Goal: Information Seeking & Learning: Learn about a topic

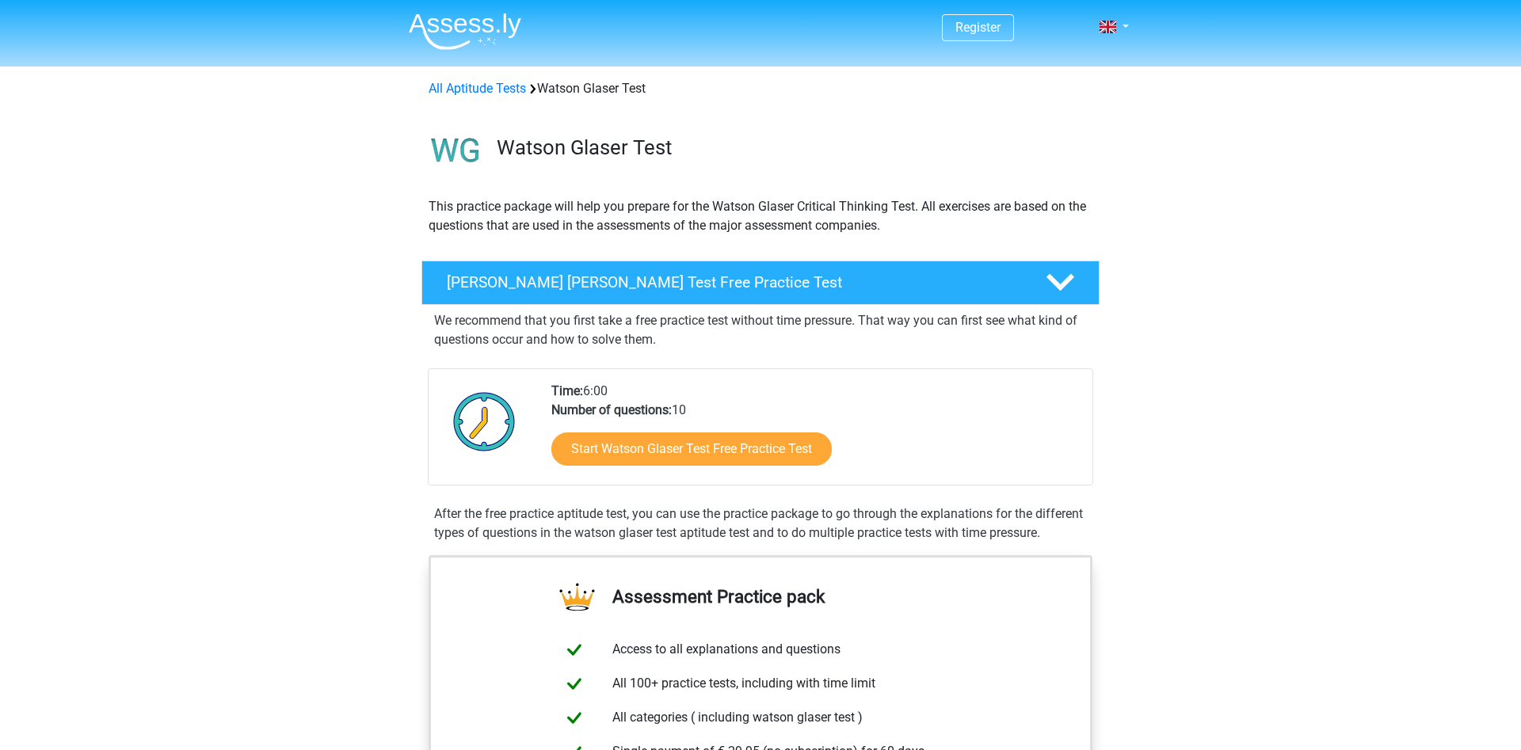
click at [780, 475] on div "Start Watson Glaser Test Free Practice Test" at bounding box center [815, 452] width 528 height 65
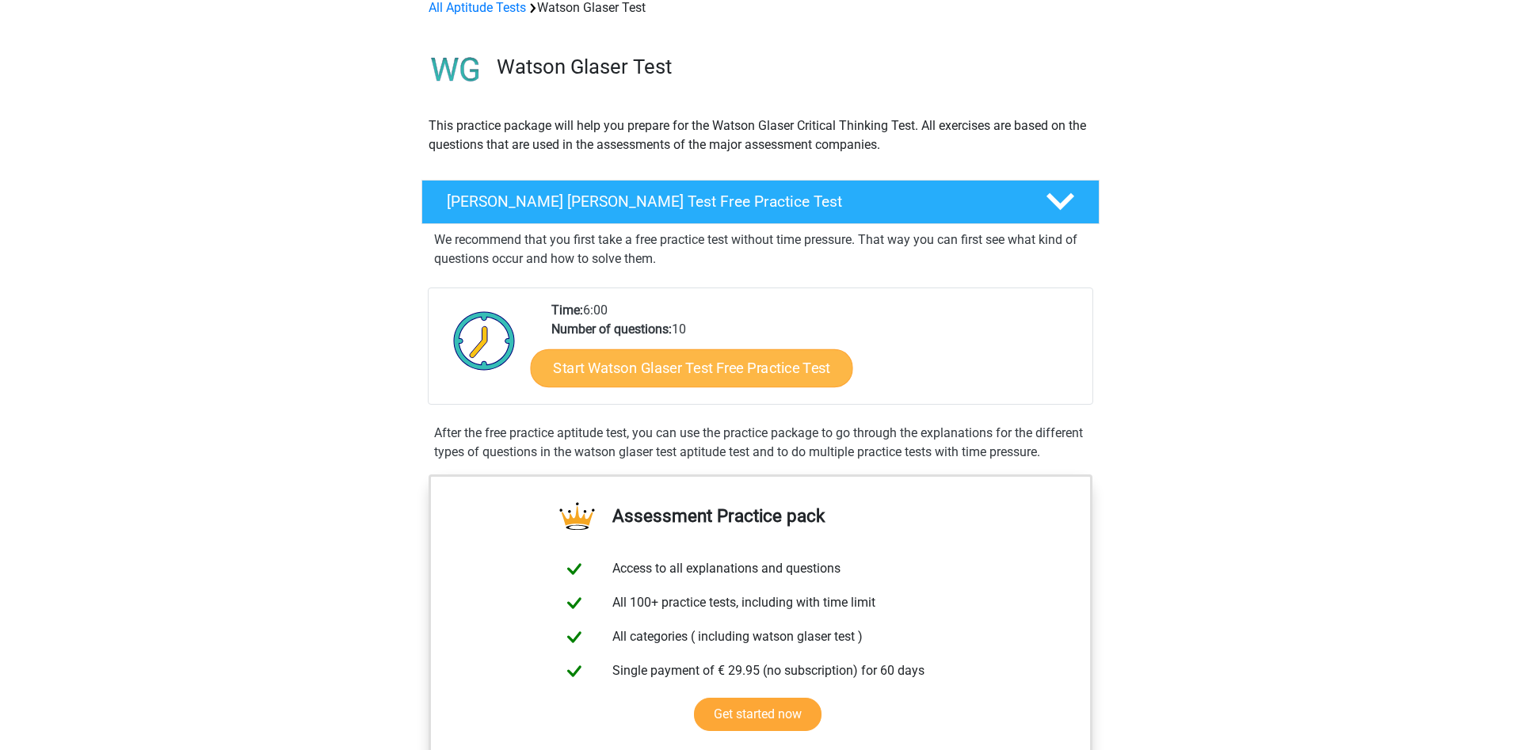
scroll to position [162, 0]
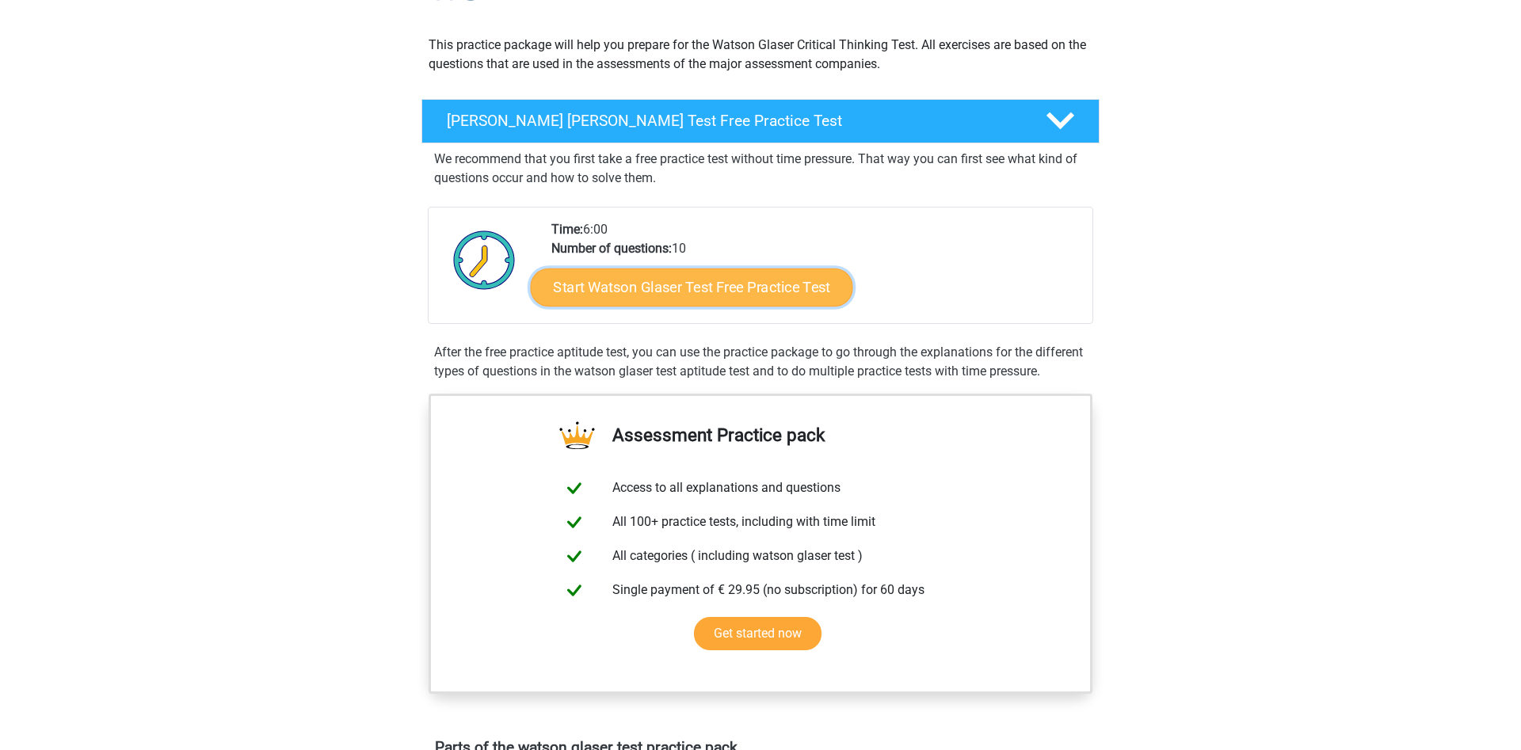
click at [723, 297] on link "Start Watson Glaser Test Free Practice Test" at bounding box center [692, 288] width 322 height 38
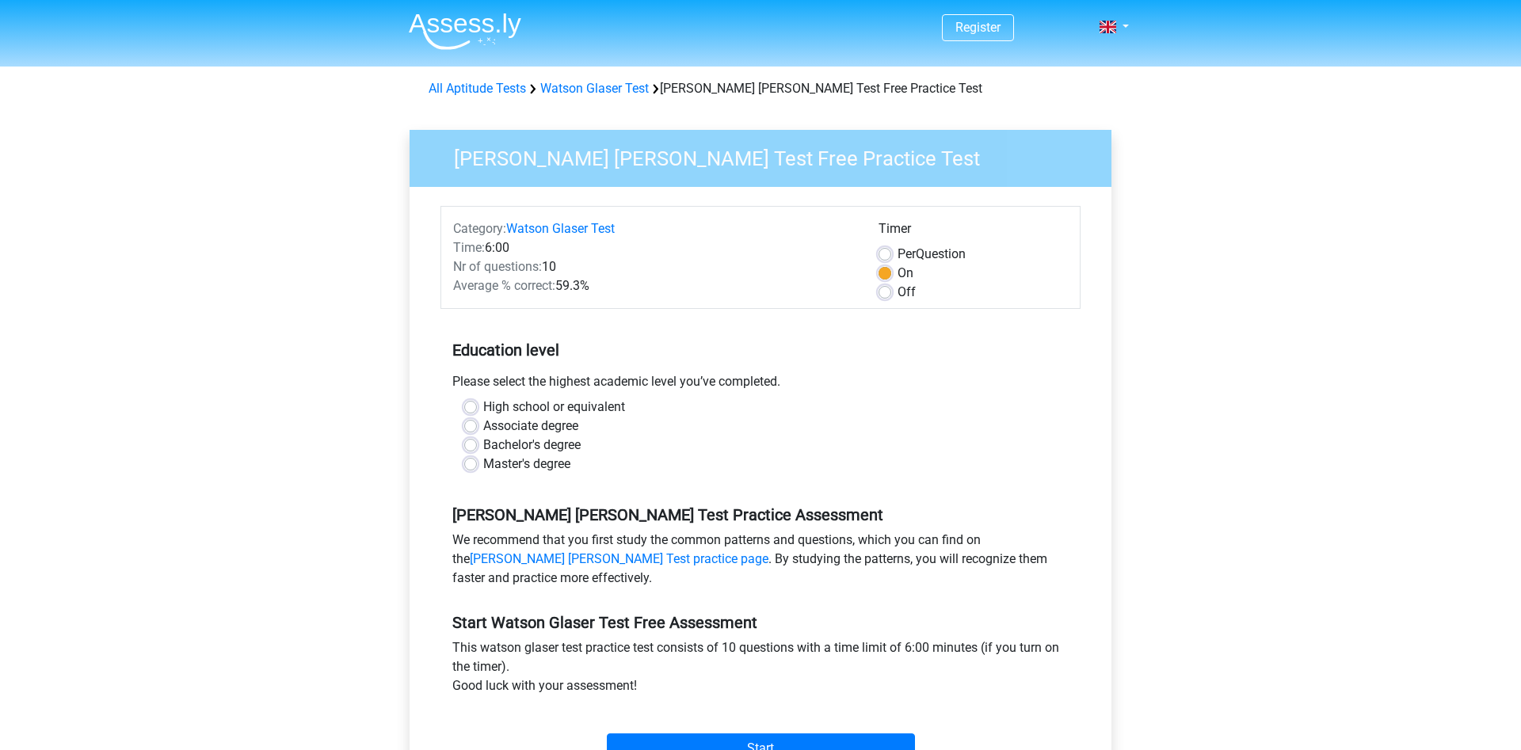
click at [483, 460] on label "Master's degree" at bounding box center [526, 464] width 87 height 19
click at [471, 460] on input "Master's degree" at bounding box center [470, 463] width 13 height 16
radio input "true"
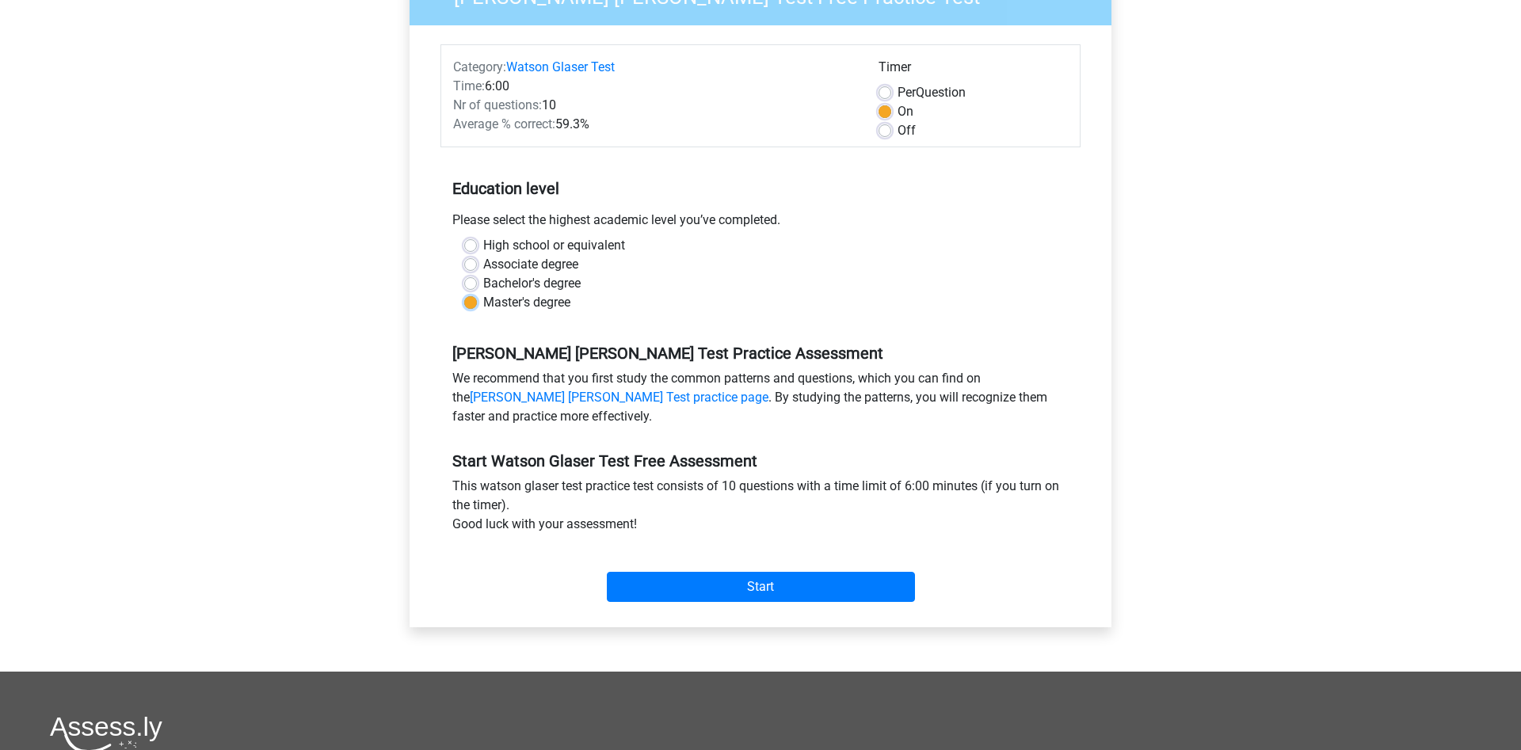
scroll to position [323, 0]
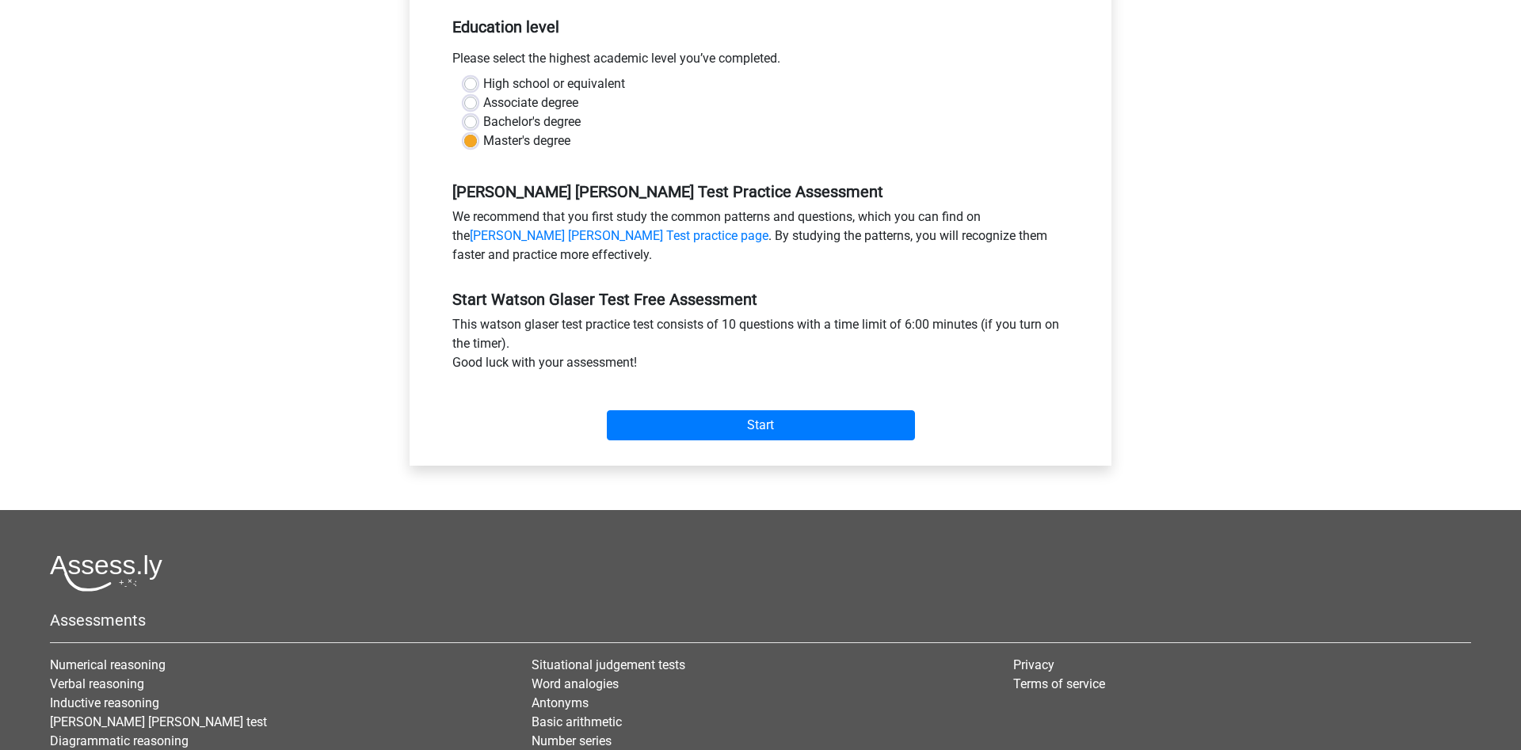
click at [724, 451] on div "Category: [PERSON_NAME] [PERSON_NAME] Test Time: 6:00 Nr of questions: 10 Avera…" at bounding box center [760, 165] width 678 height 602
click at [721, 423] on input "Start" at bounding box center [761, 425] width 308 height 30
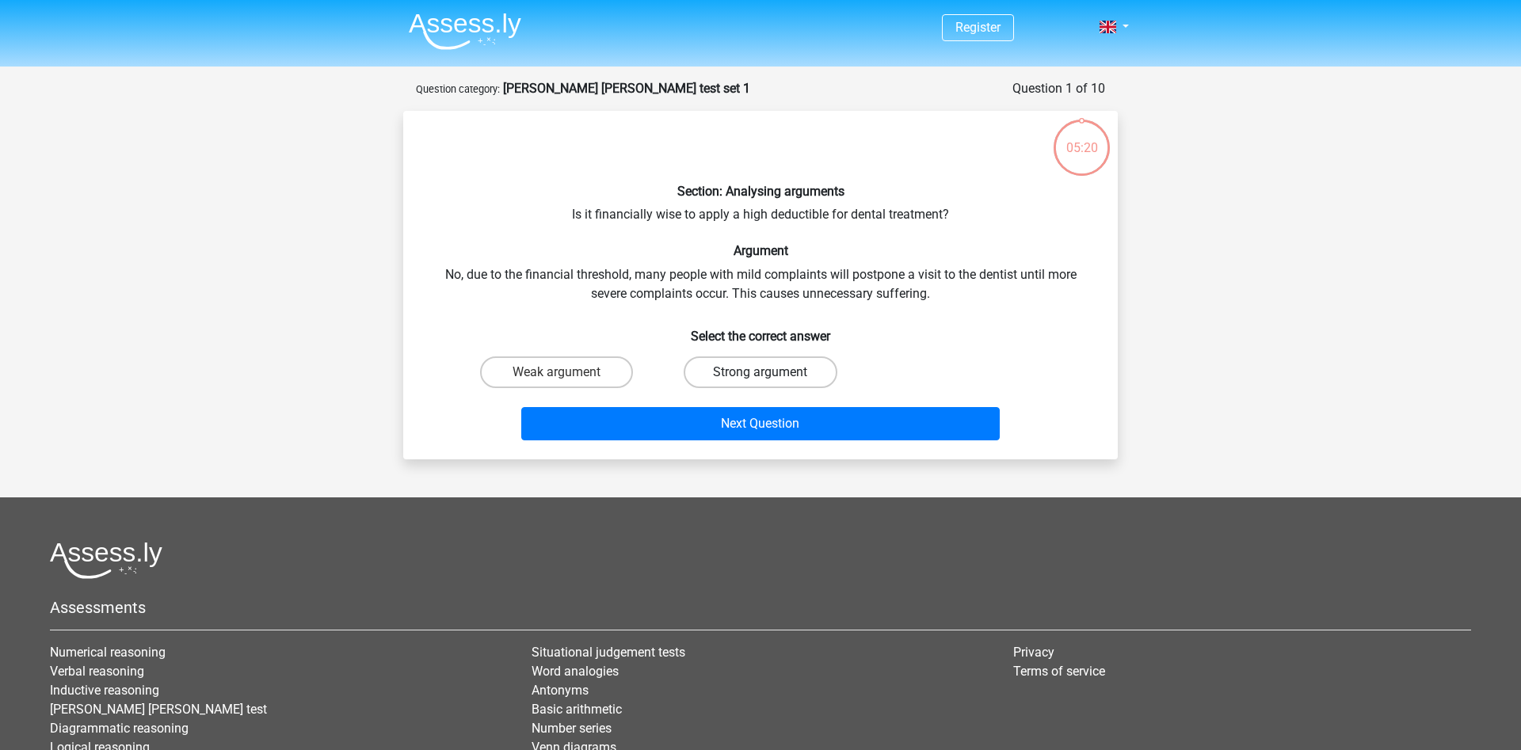
click at [728, 376] on label "Strong argument" at bounding box center [760, 373] width 153 height 32
click at [761, 376] on input "Strong argument" at bounding box center [766, 377] width 10 height 10
radio input "true"
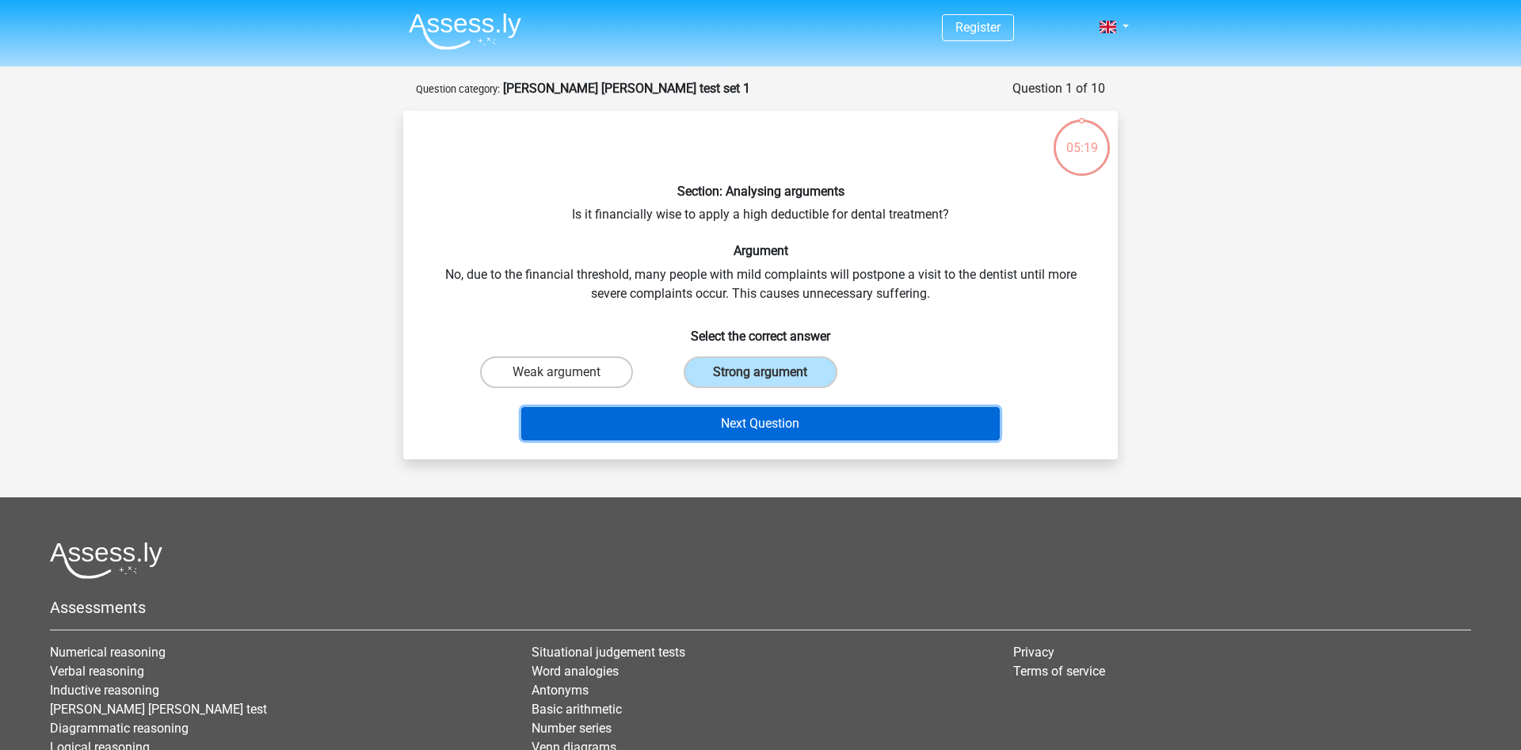
click at [723, 429] on button "Next Question" at bounding box center [760, 423] width 479 height 33
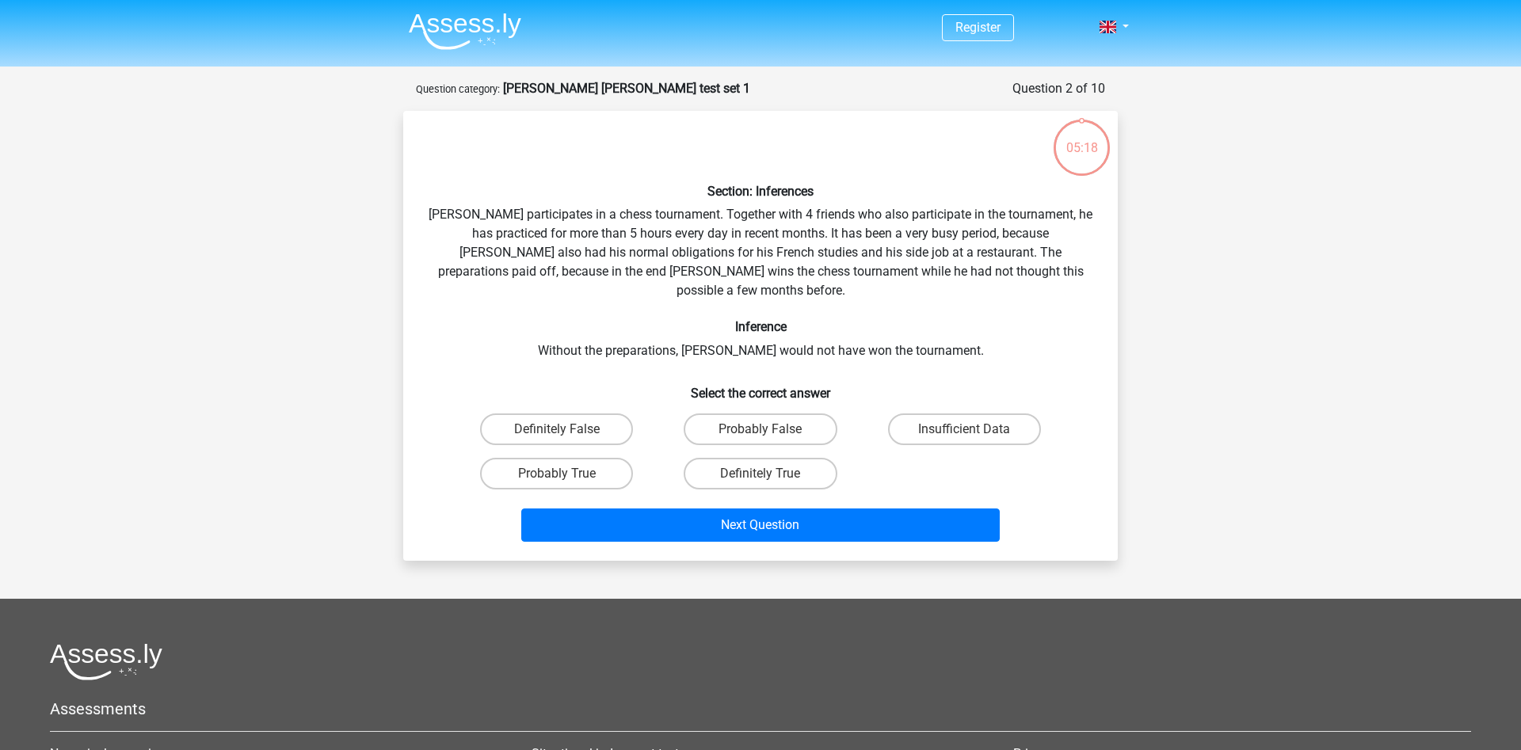
scroll to position [79, 0]
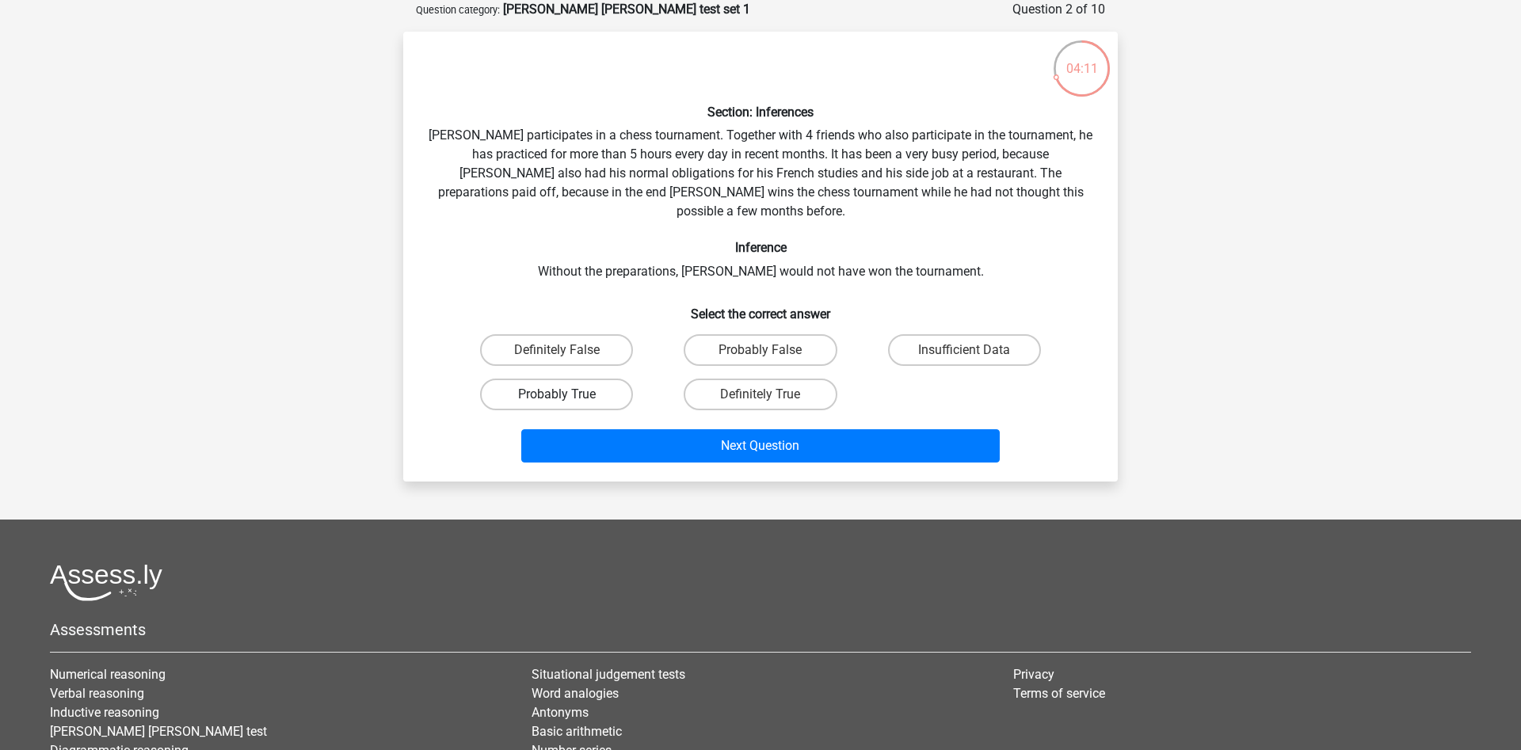
click at [591, 379] on label "Probably True" at bounding box center [556, 395] width 153 height 32
click at [567, 395] on input "Probably True" at bounding box center [562, 400] width 10 height 10
radio input "true"
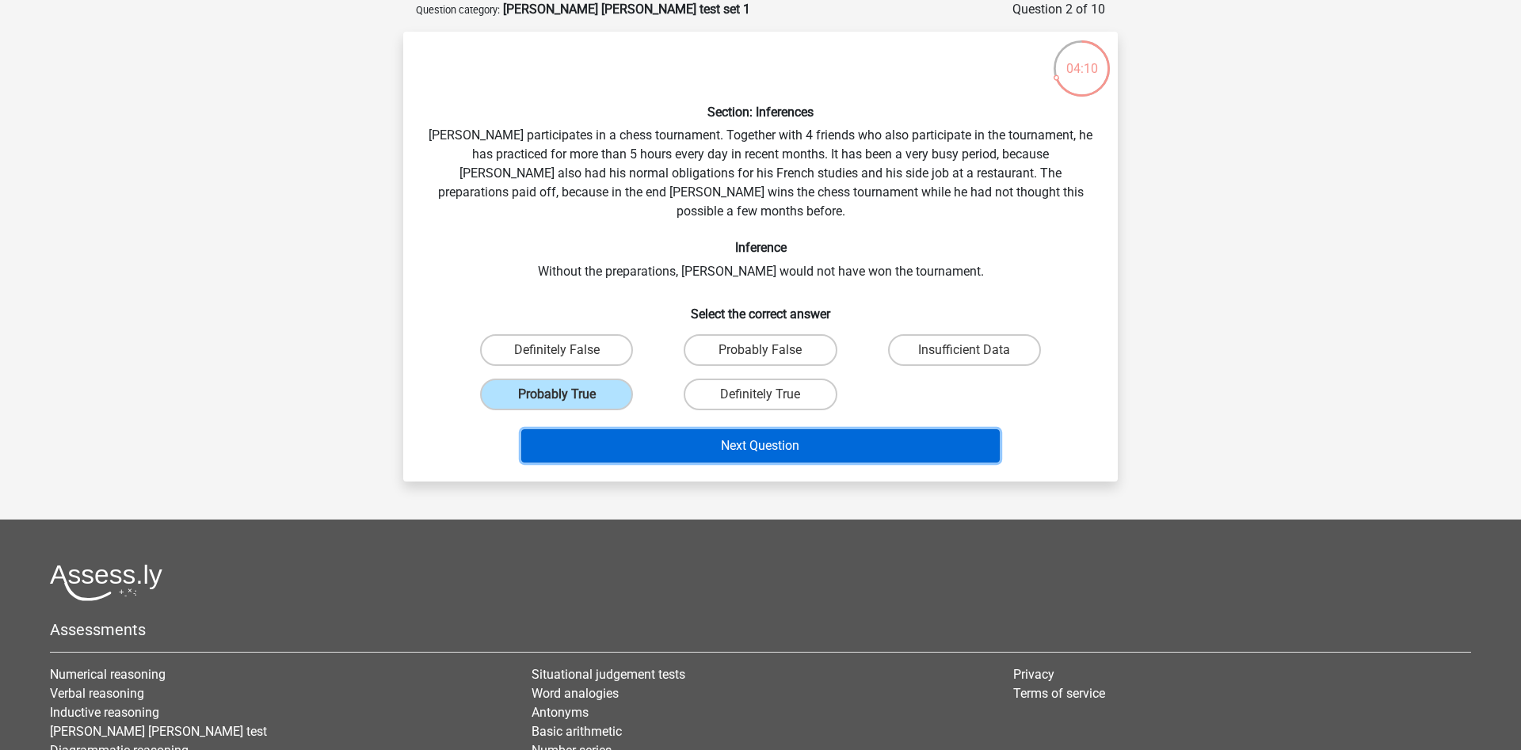
click at [637, 429] on button "Next Question" at bounding box center [760, 445] width 479 height 33
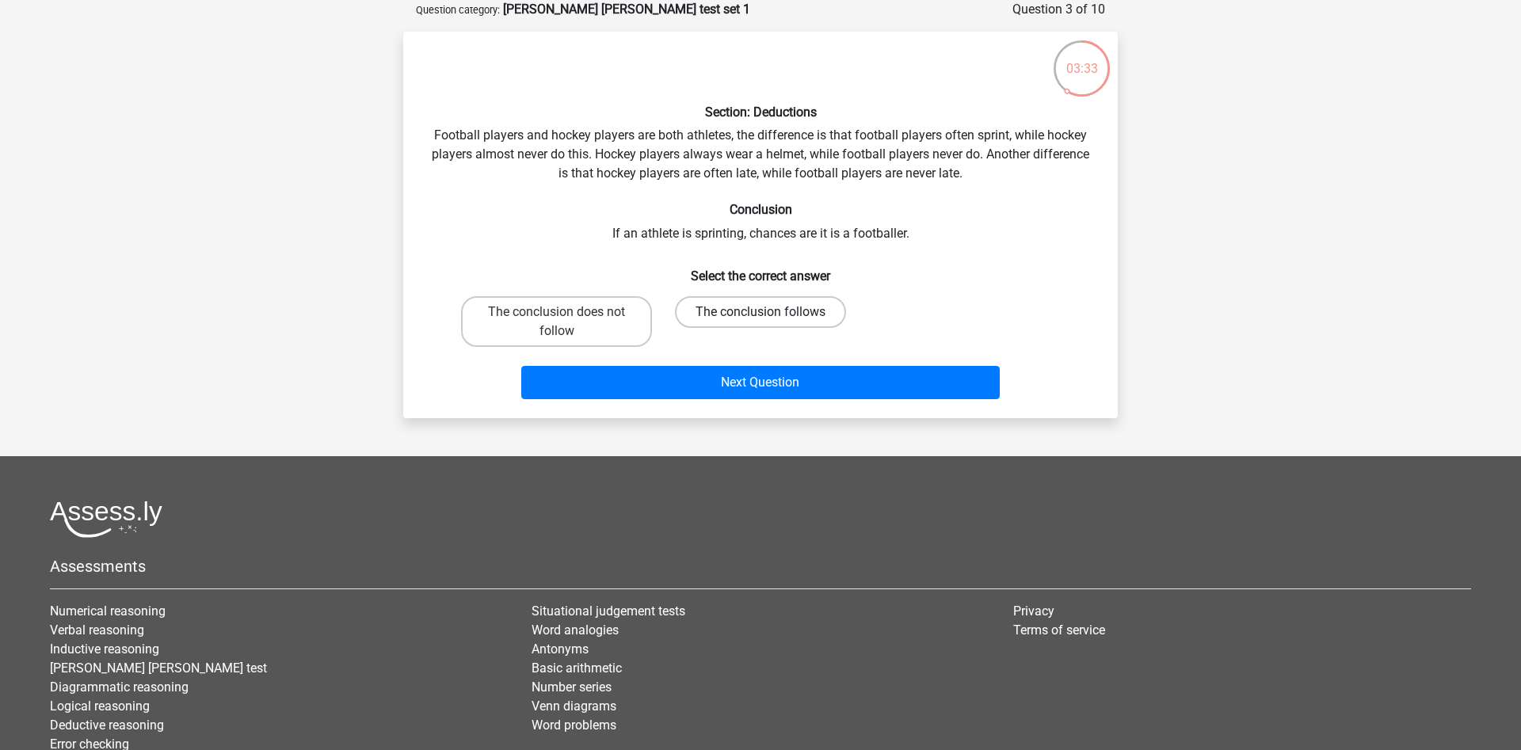
click at [757, 314] on label "The conclusion follows" at bounding box center [760, 312] width 171 height 32
click at [761, 314] on input "The conclusion follows" at bounding box center [766, 317] width 10 height 10
radio input "true"
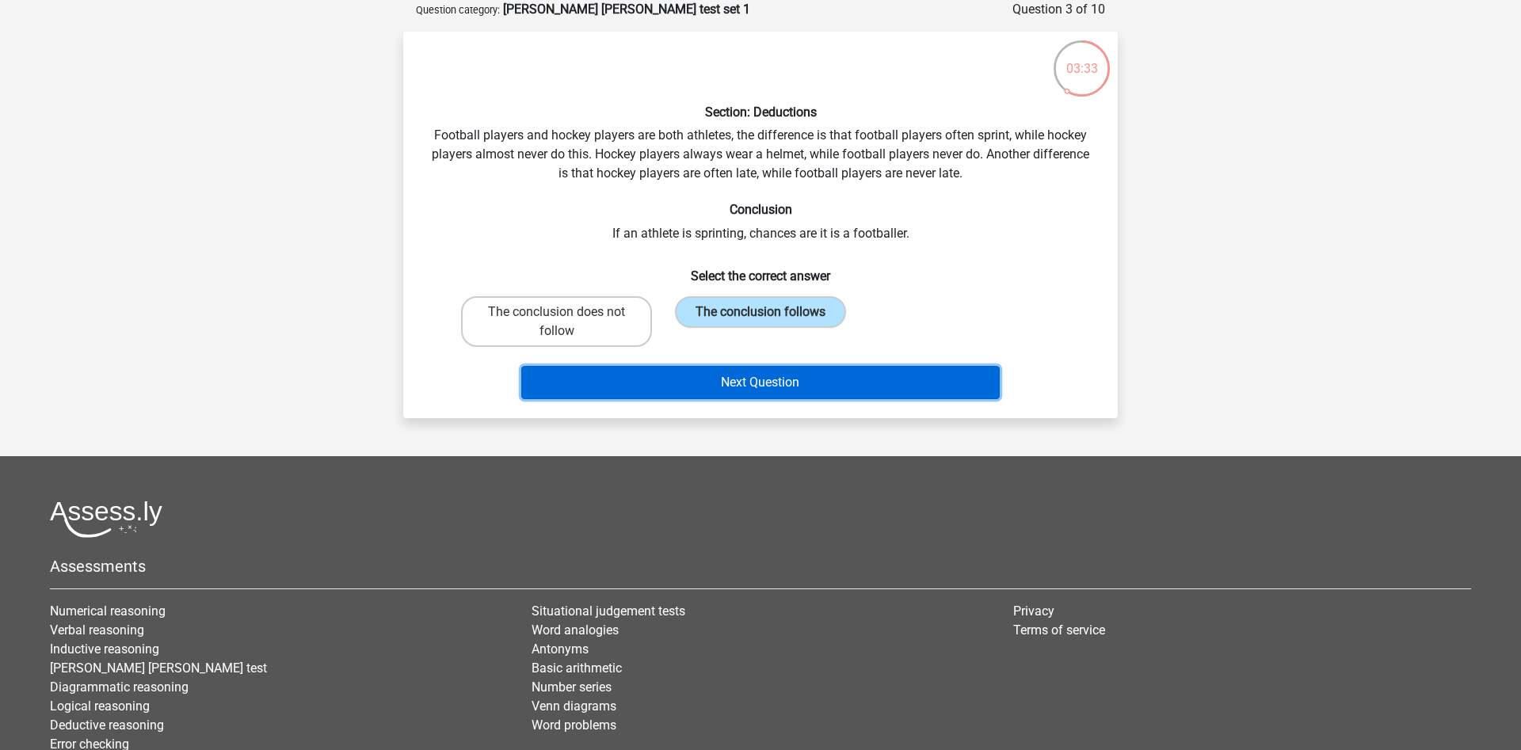
click at [765, 391] on button "Next Question" at bounding box center [760, 382] width 479 height 33
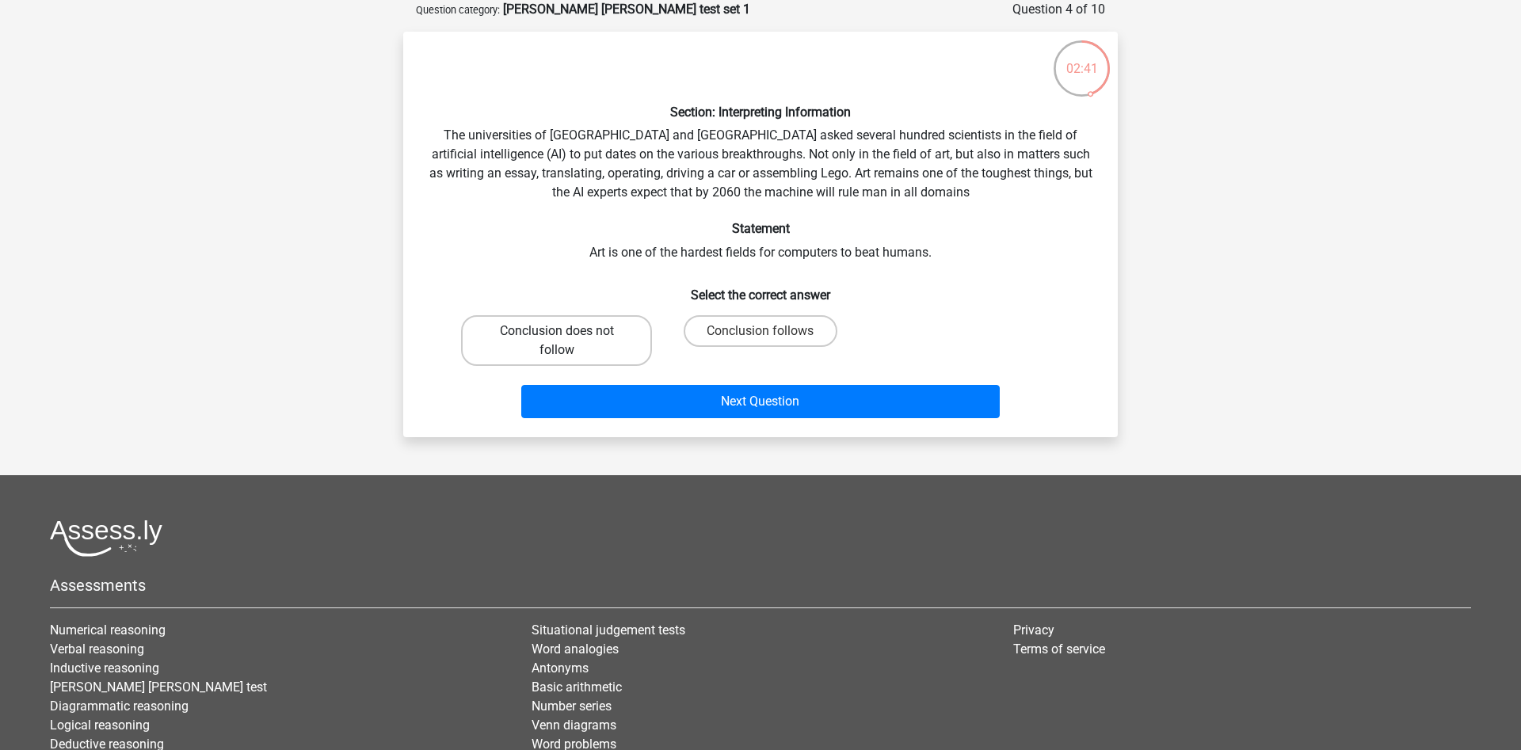
drag, startPoint x: 541, startPoint y: 345, endPoint x: 724, endPoint y: 445, distance: 208.8
click at [546, 348] on label "Conclusion does not follow" at bounding box center [556, 340] width 191 height 51
click at [624, 341] on label "Conclusion does not follow" at bounding box center [556, 340] width 191 height 51
click at [567, 341] on input "Conclusion does not follow" at bounding box center [562, 336] width 10 height 10
radio input "true"
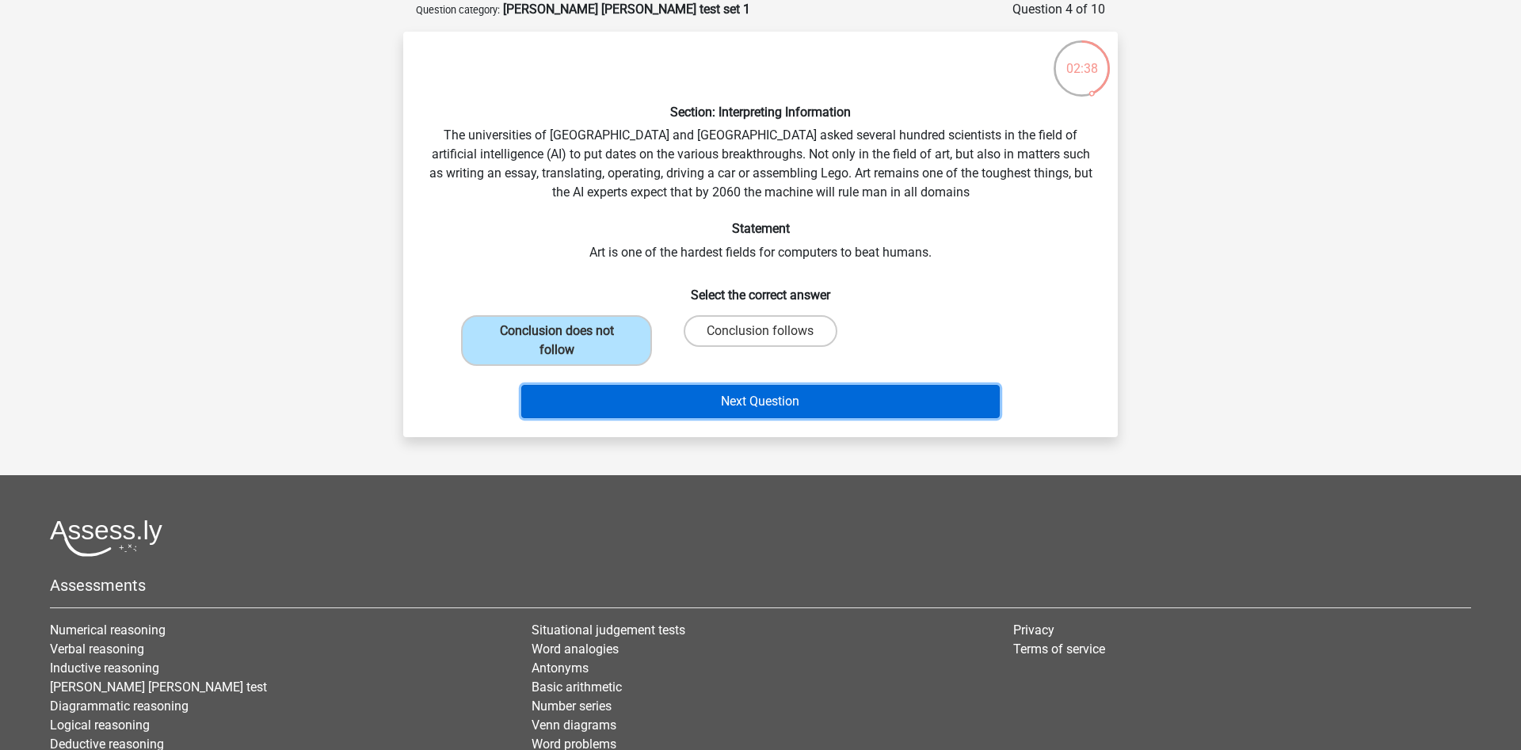
click at [648, 412] on button "Next Question" at bounding box center [760, 401] width 479 height 33
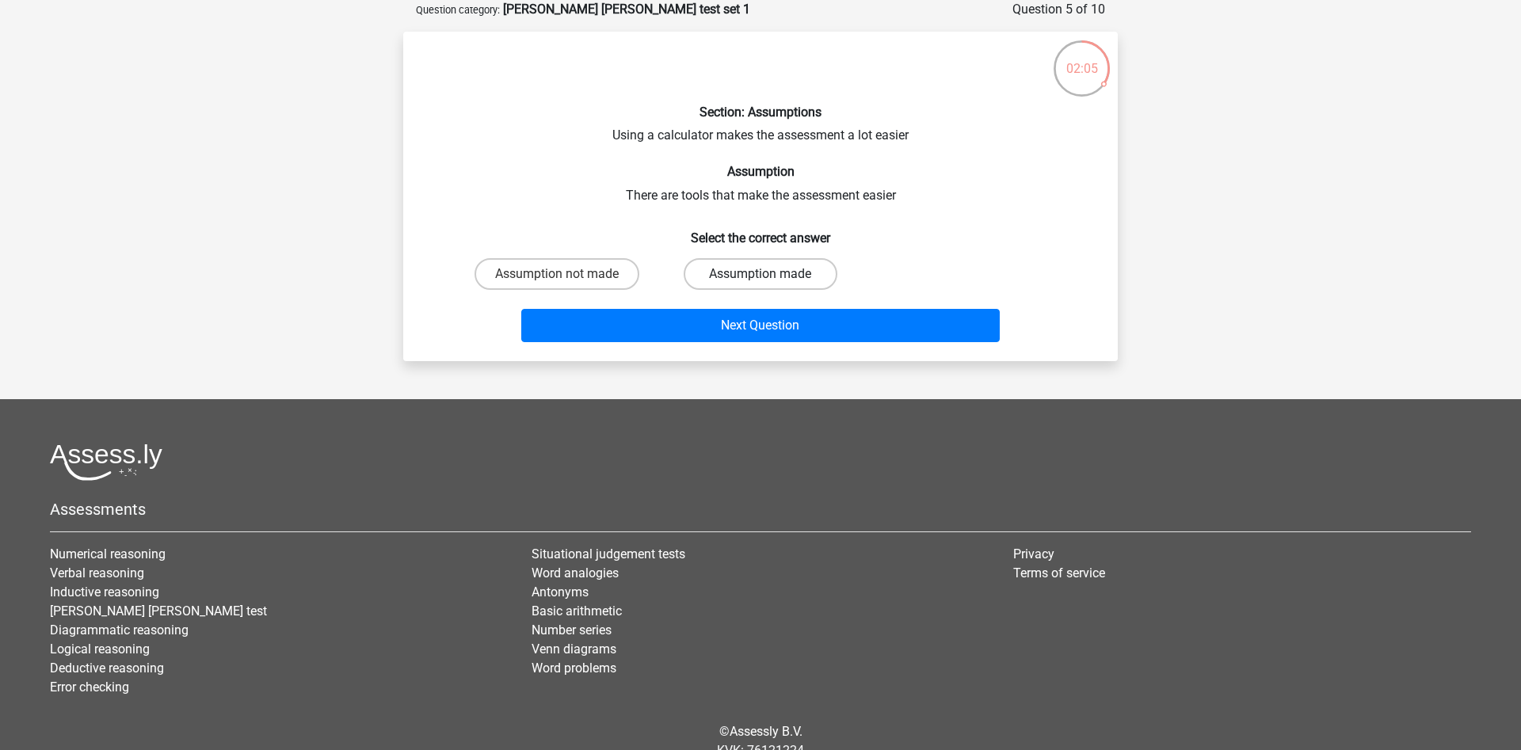
click at [749, 279] on label "Assumption made" at bounding box center [760, 274] width 153 height 32
click at [761, 279] on input "Assumption made" at bounding box center [766, 279] width 10 height 10
radio input "true"
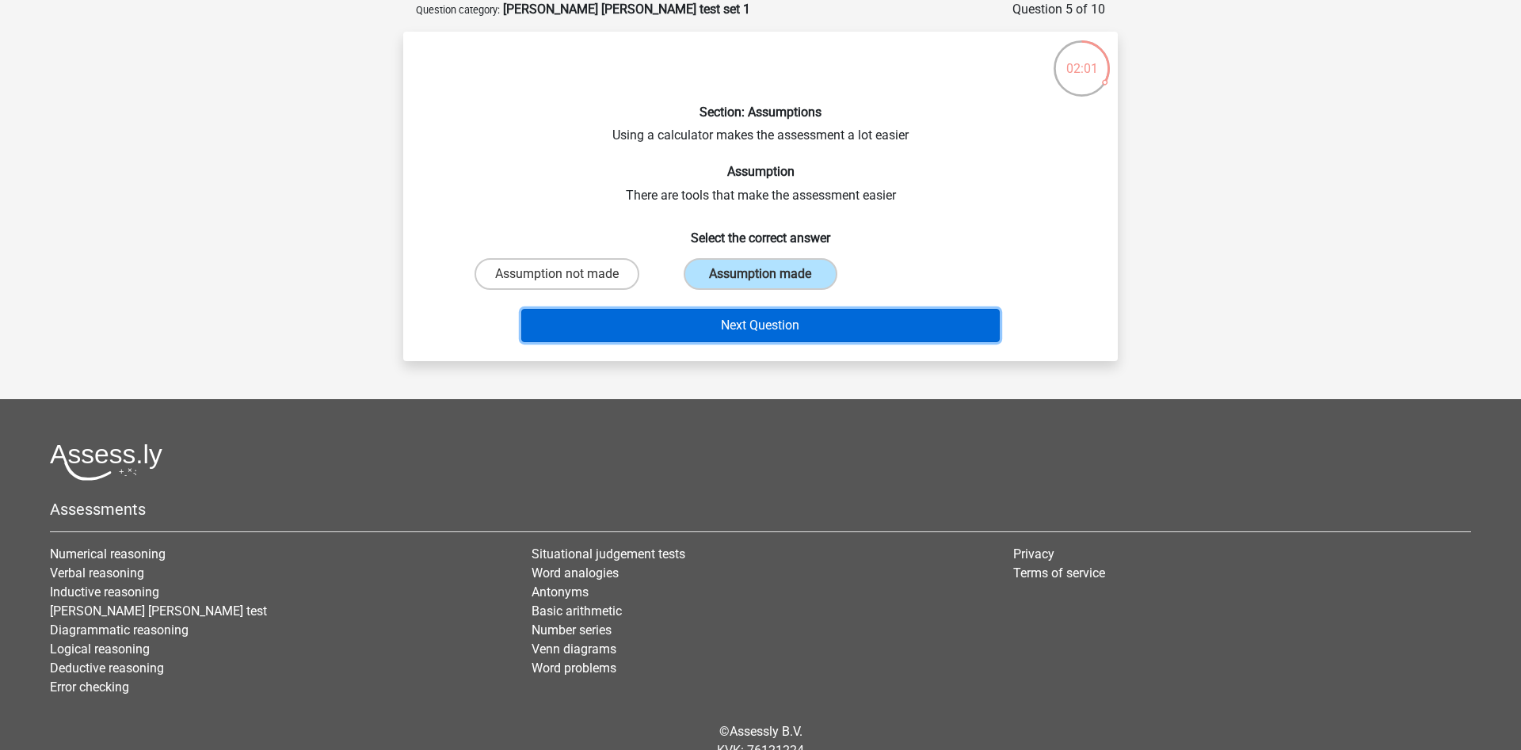
click at [760, 324] on button "Next Question" at bounding box center [760, 325] width 479 height 33
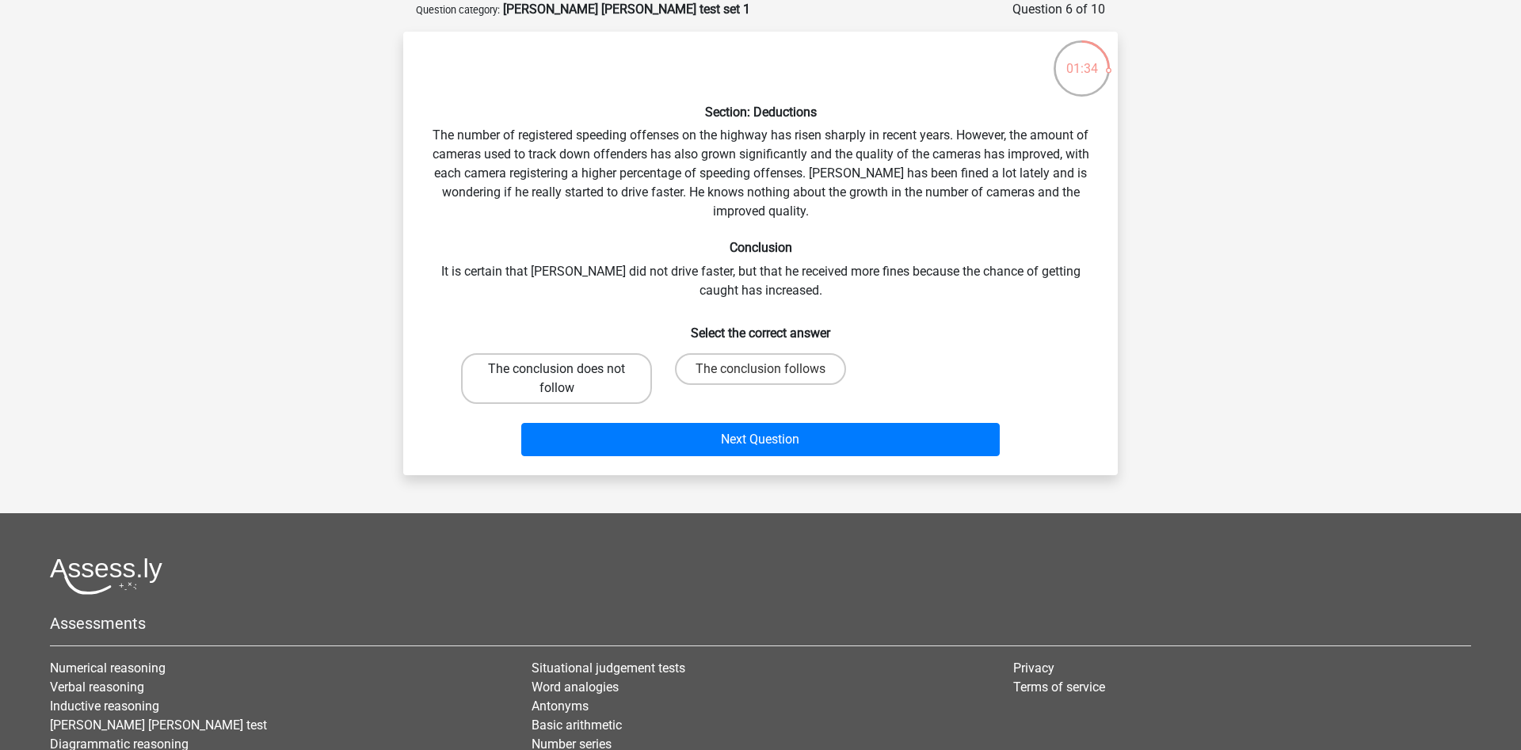
click at [526, 379] on label "The conclusion does not follow" at bounding box center [556, 378] width 191 height 51
click at [557, 379] on input "The conclusion does not follow" at bounding box center [562, 374] width 10 height 10
radio input "true"
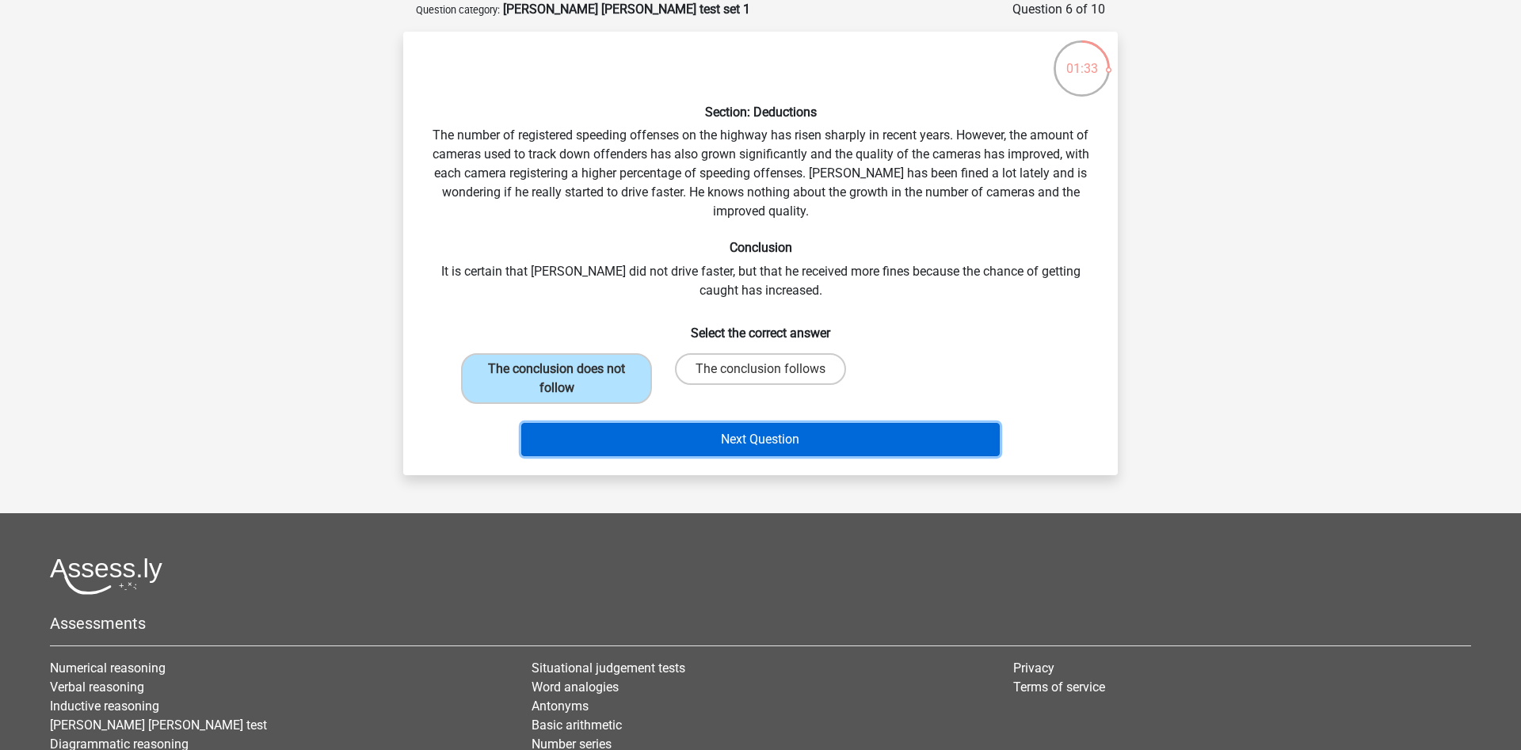
click at [627, 446] on button "Next Question" at bounding box center [760, 439] width 479 height 33
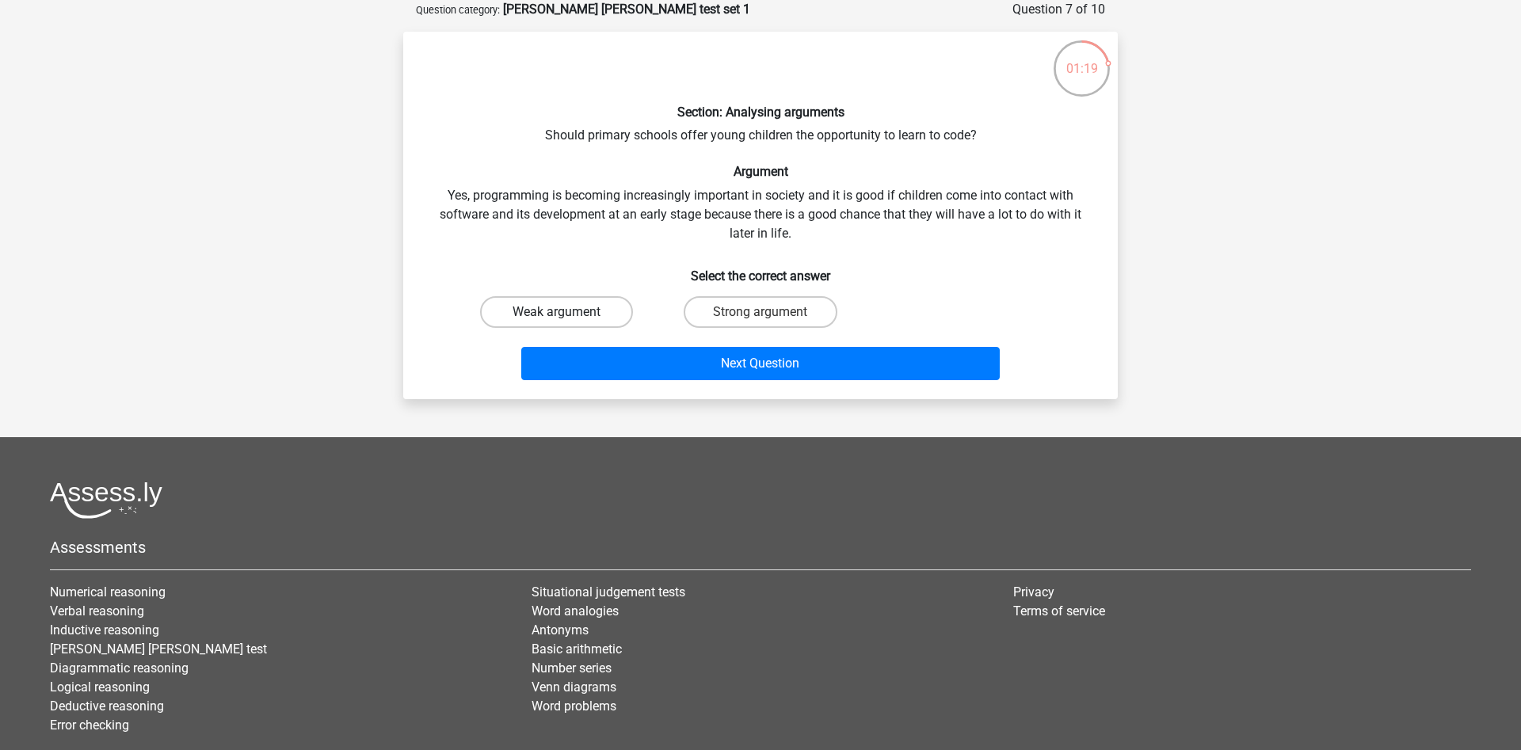
click at [576, 302] on label "Weak argument" at bounding box center [556, 312] width 153 height 32
click at [567, 312] on input "Weak argument" at bounding box center [562, 317] width 10 height 10
radio input "true"
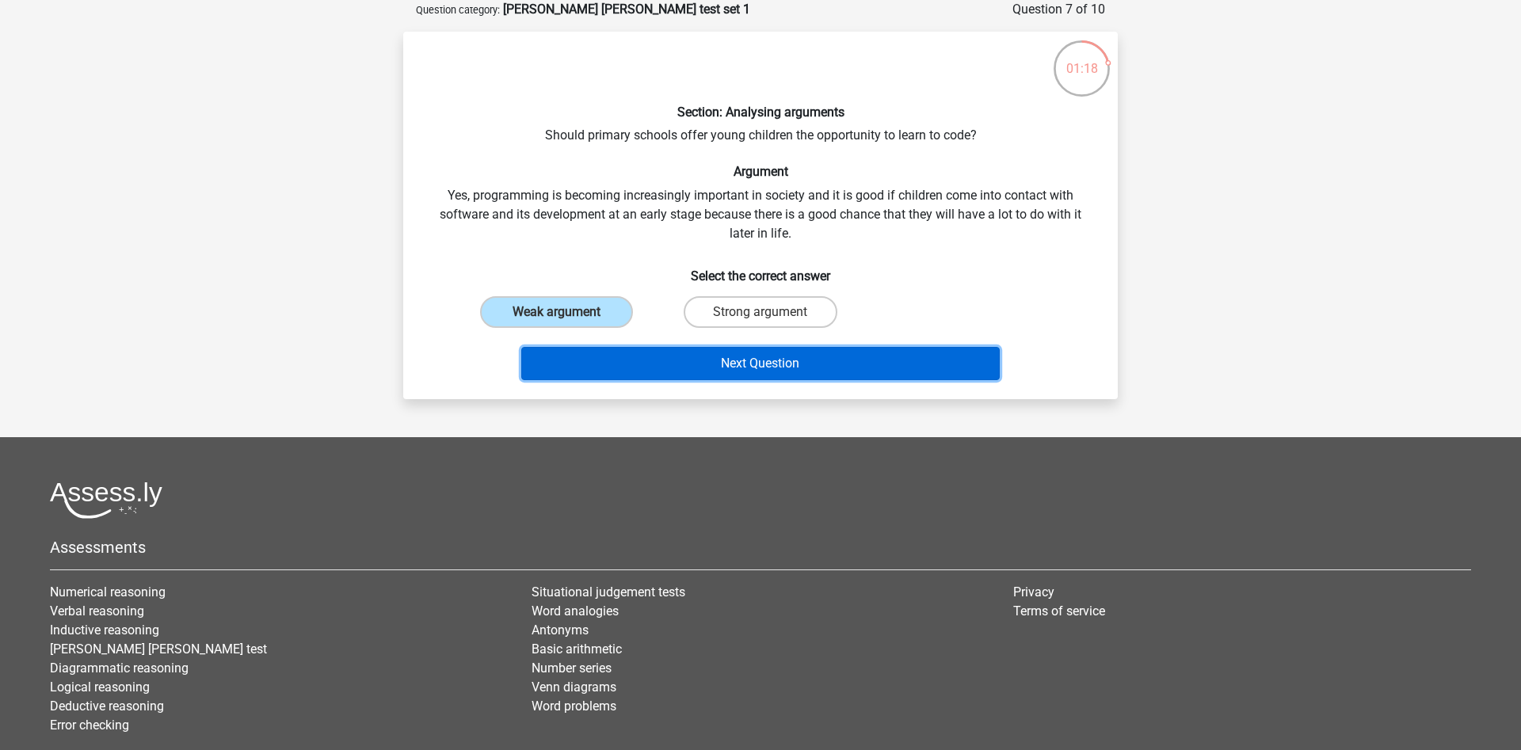
click at [611, 357] on button "Next Question" at bounding box center [760, 363] width 479 height 33
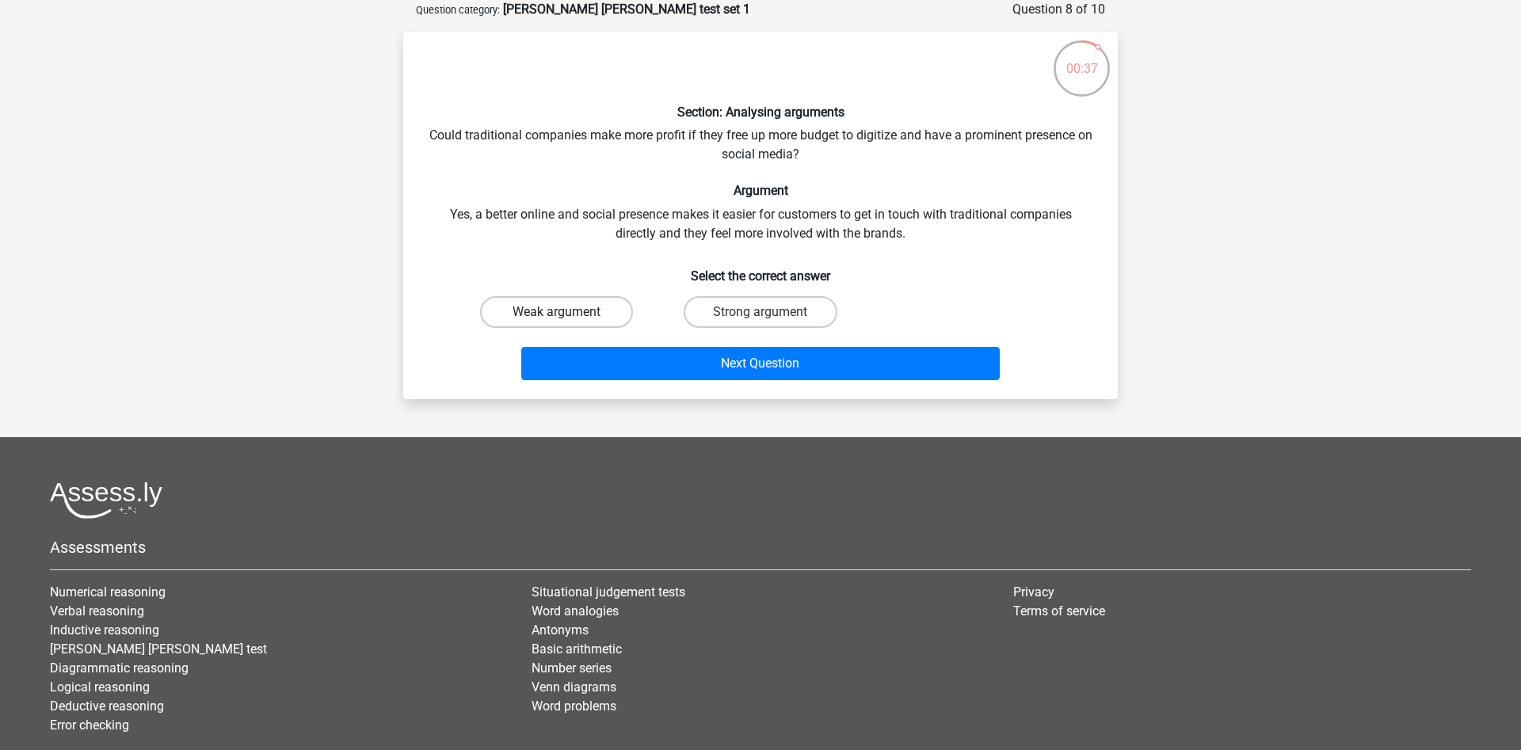
click at [536, 317] on label "Weak argument" at bounding box center [556, 312] width 153 height 32
click at [557, 317] on input "Weak argument" at bounding box center [562, 317] width 10 height 10
radio input "true"
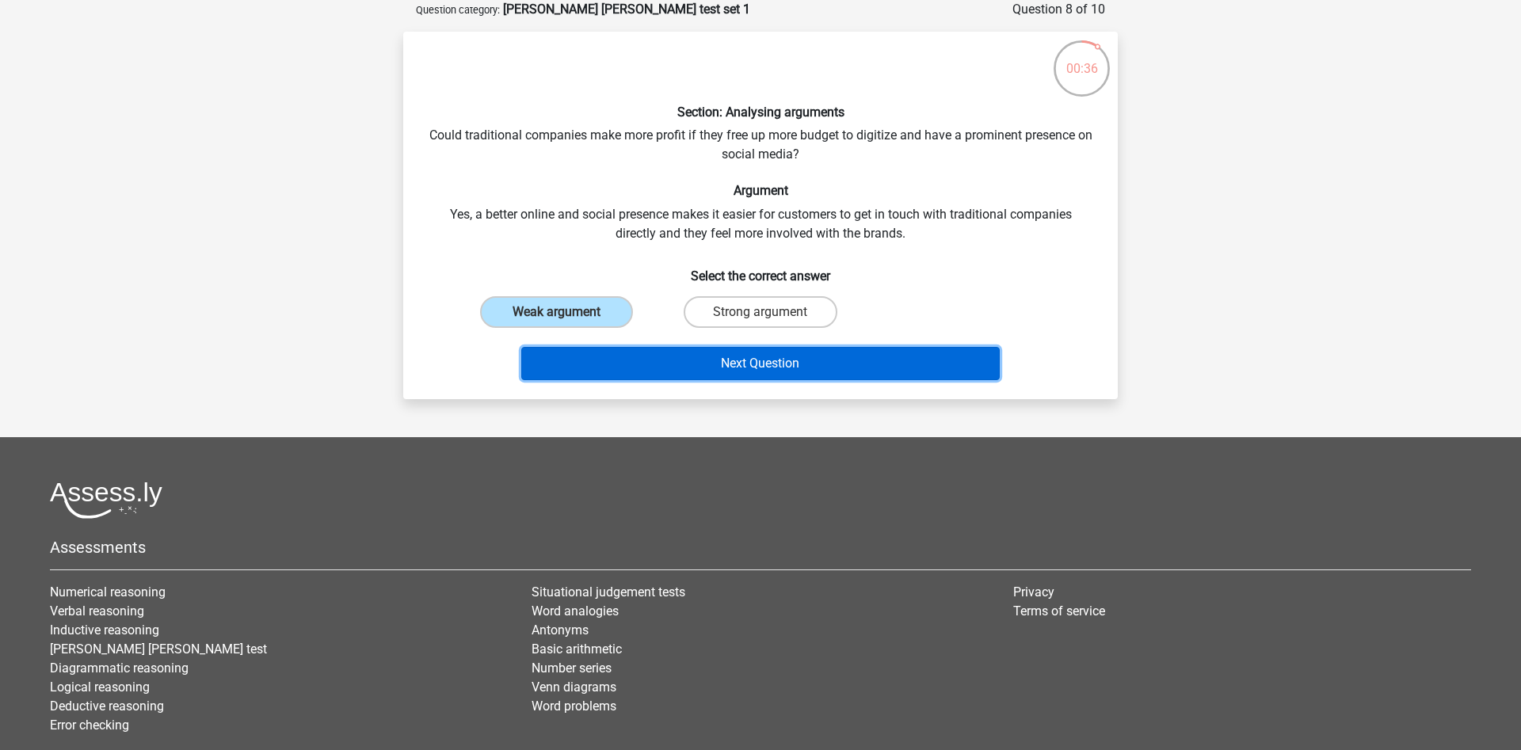
click at [587, 367] on button "Next Question" at bounding box center [760, 363] width 479 height 33
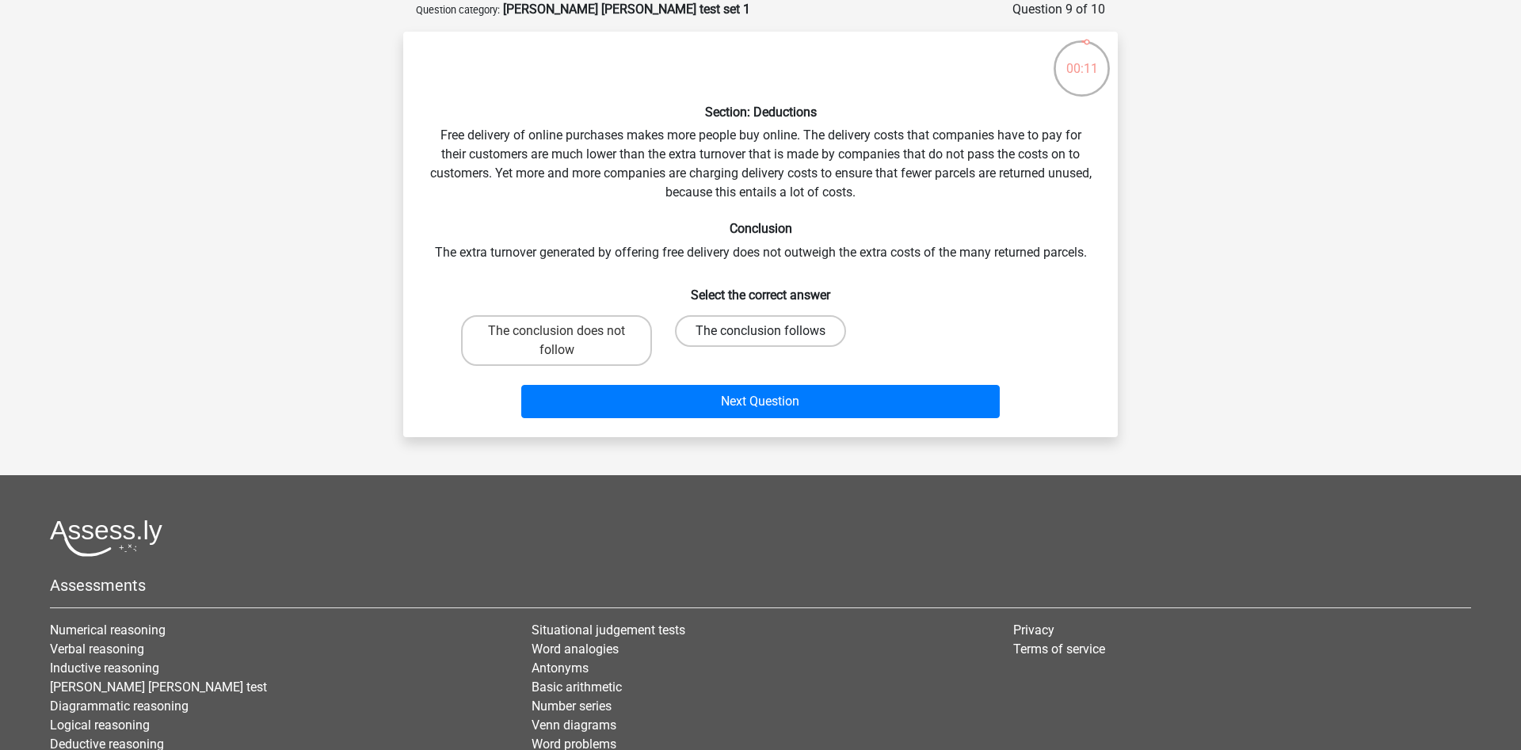
click at [734, 326] on label "The conclusion follows" at bounding box center [760, 331] width 171 height 32
click at [761, 331] on input "The conclusion follows" at bounding box center [766, 336] width 10 height 10
radio input "true"
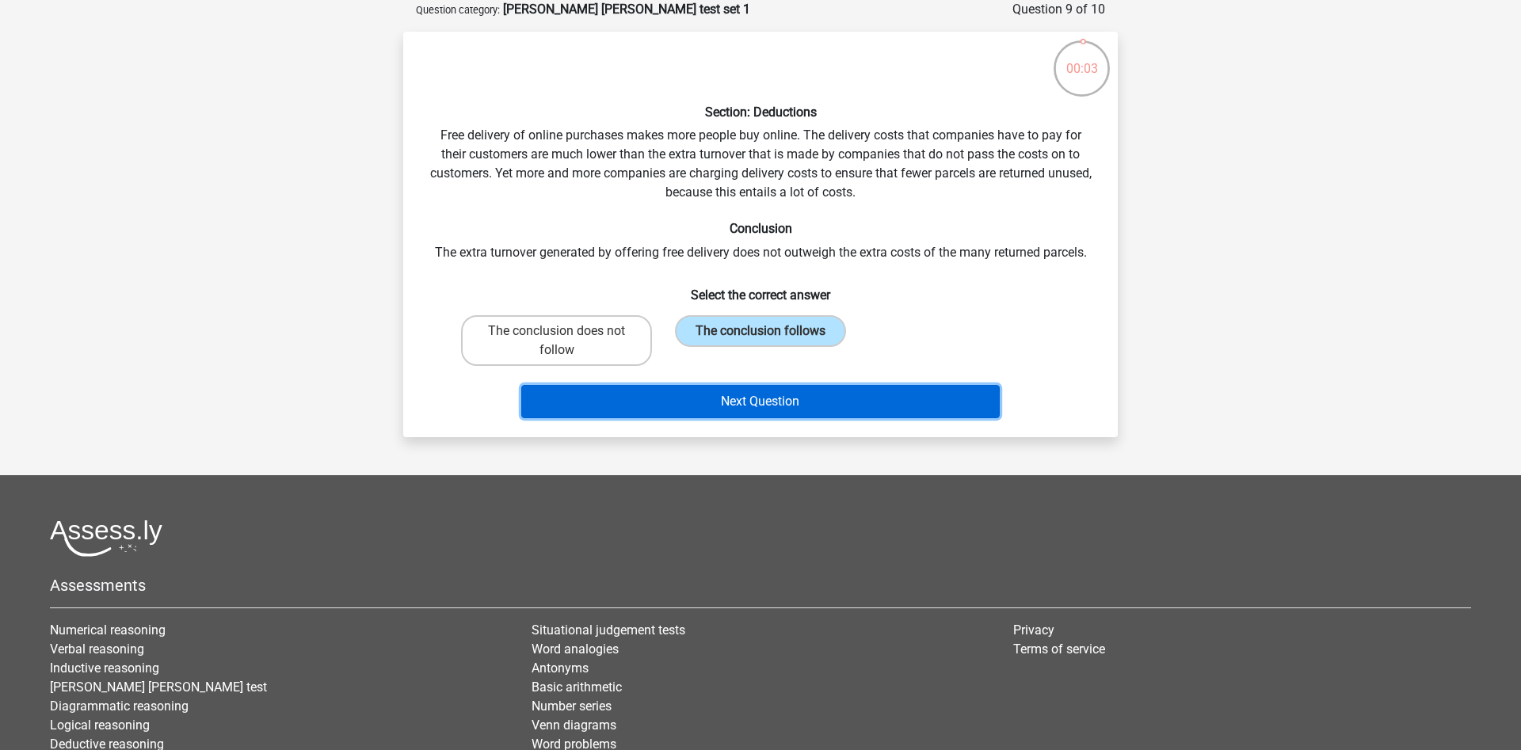
click at [799, 397] on button "Next Question" at bounding box center [760, 401] width 479 height 33
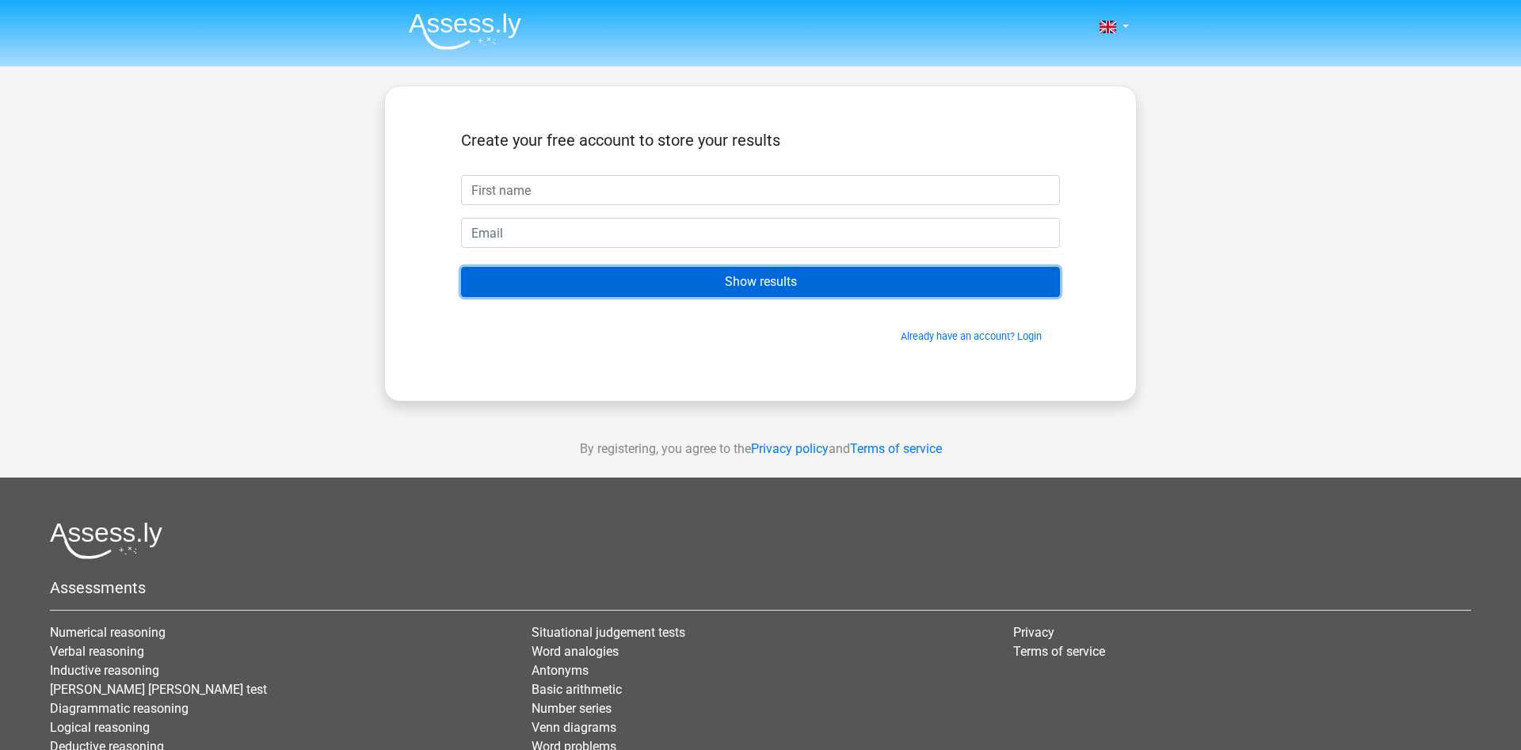
click at [658, 280] on input "Show results" at bounding box center [760, 282] width 599 height 30
